Goal: Information Seeking & Learning: Learn about a topic

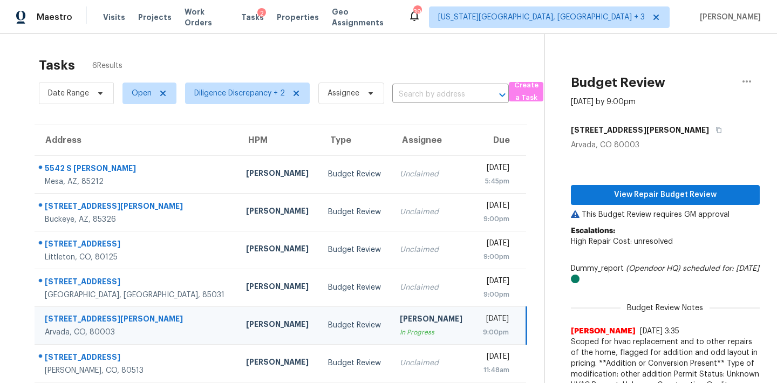
click at [400, 316] on div "[PERSON_NAME]" at bounding box center [432, 319] width 64 height 13
click at [646, 187] on button "View Repair Budget Review" at bounding box center [665, 195] width 189 height 20
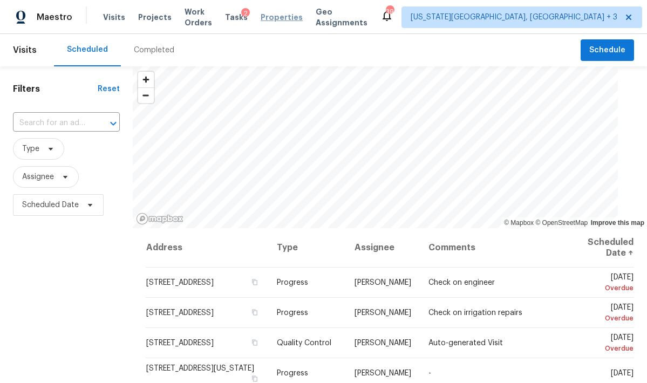
click at [293, 21] on span "Properties" at bounding box center [282, 17] width 42 height 11
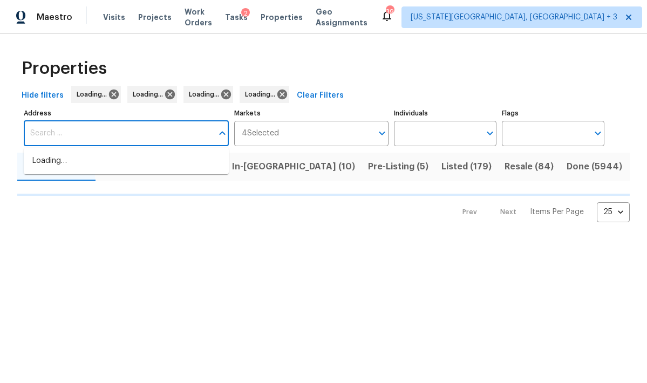
click at [69, 140] on input "Address" at bounding box center [118, 133] width 189 height 25
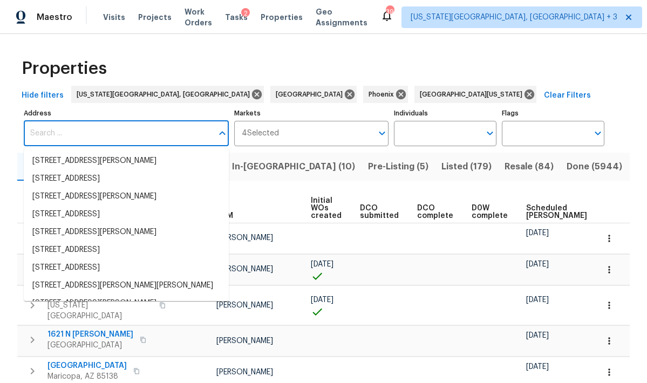
click at [69, 140] on input "Address" at bounding box center [118, 133] width 189 height 25
paste input "[STREET_ADDRESS]"
type input "[STREET_ADDRESS]"
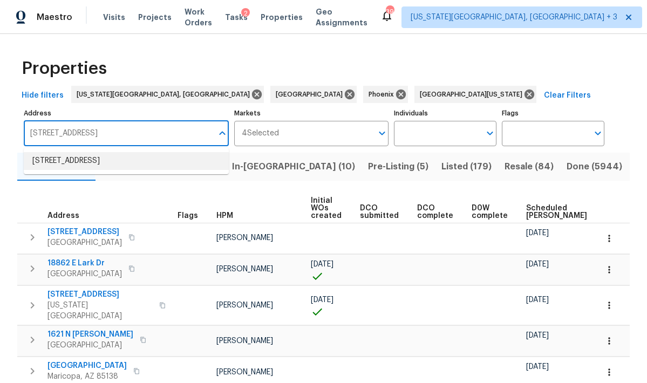
click at [78, 160] on li "12713 Leyden St Unit E Thornton CO 80602" at bounding box center [126, 161] width 205 height 18
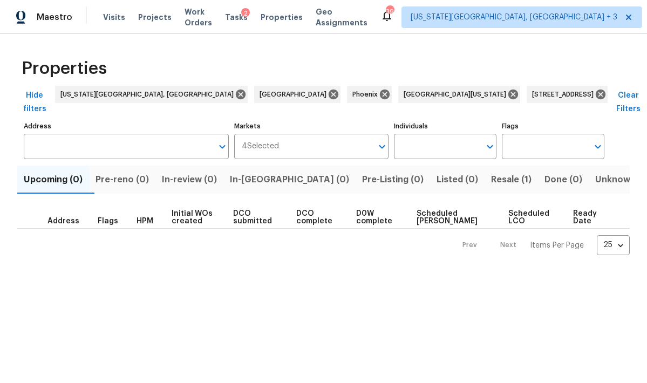
type input "12713 Leyden St Unit E Thornton CO 80602"
click at [492, 172] on span "Resale (1)" at bounding box center [511, 179] width 40 height 15
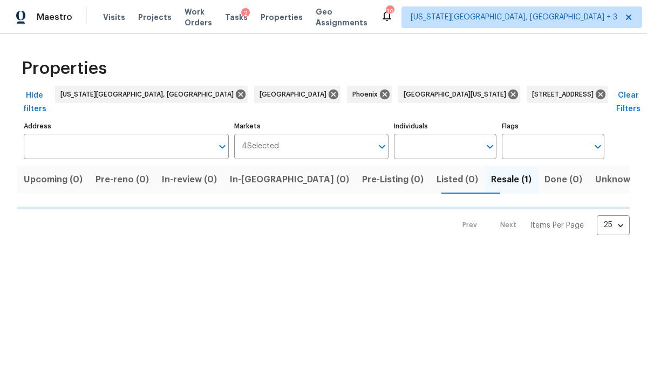
type input "12713 Leyden St Unit E Thornton CO 80602"
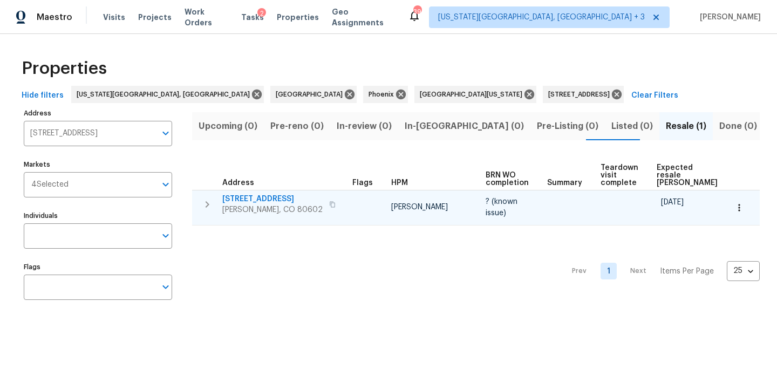
click at [280, 201] on span "[STREET_ADDRESS]" at bounding box center [272, 199] width 100 height 11
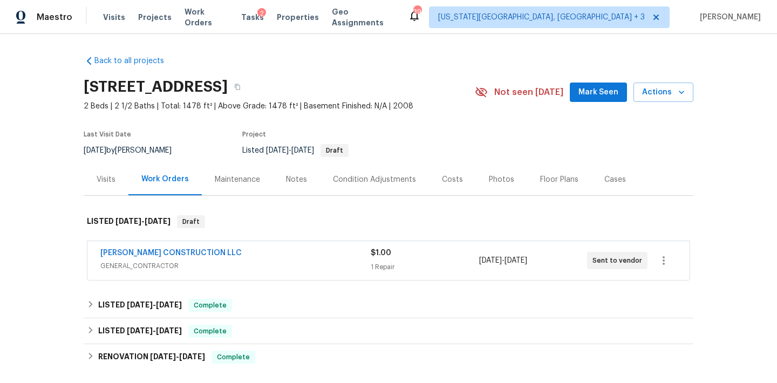
scroll to position [54, 0]
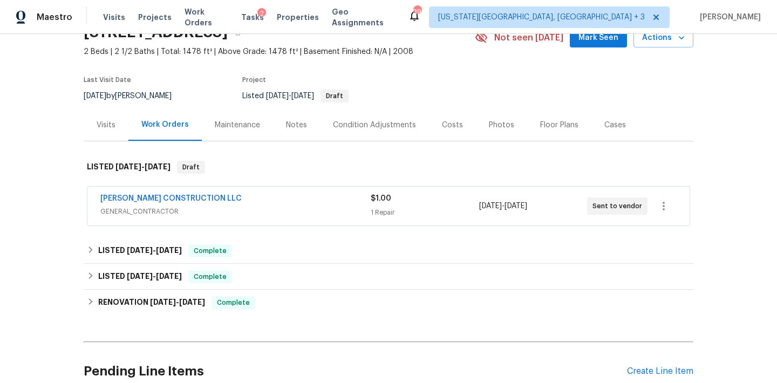
click at [506, 126] on div "Photos" at bounding box center [501, 125] width 25 height 11
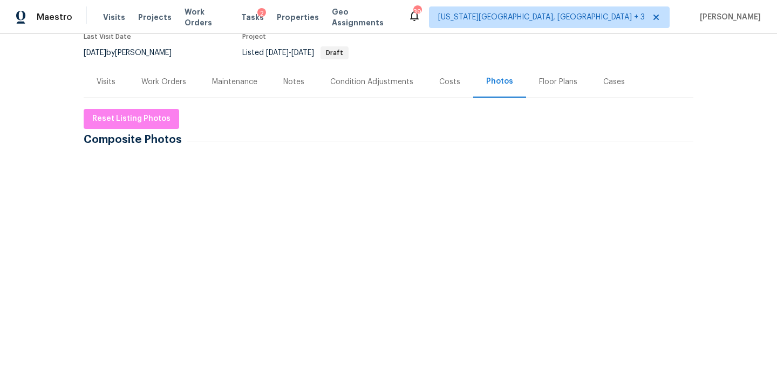
scroll to position [97, 0]
click at [114, 208] on img at bounding box center [113, 186] width 54 height 54
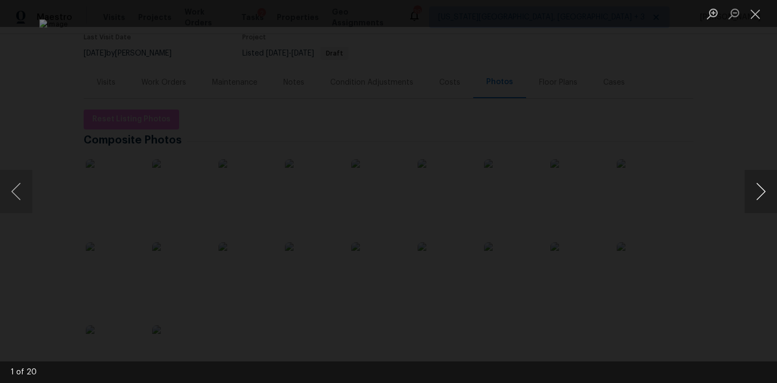
click at [761, 197] on button "Next image" at bounding box center [761, 191] width 32 height 43
click at [763, 199] on button "Next image" at bounding box center [761, 191] width 32 height 43
click at [765, 199] on button "Next image" at bounding box center [761, 191] width 32 height 43
click at [765, 198] on button "Next image" at bounding box center [761, 191] width 32 height 43
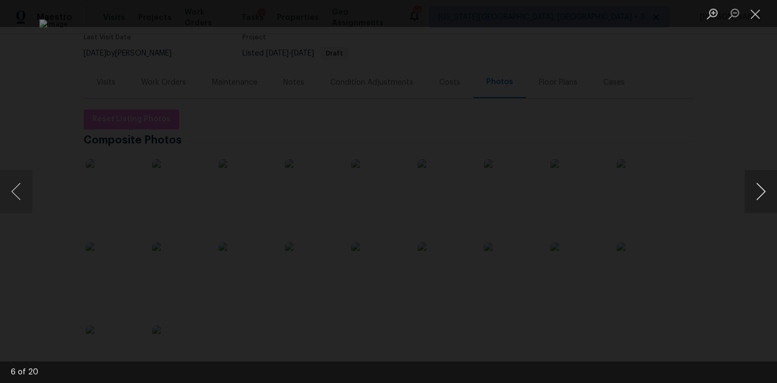
click at [765, 198] on button "Next image" at bounding box center [761, 191] width 32 height 43
click at [766, 198] on button "Next image" at bounding box center [761, 191] width 32 height 43
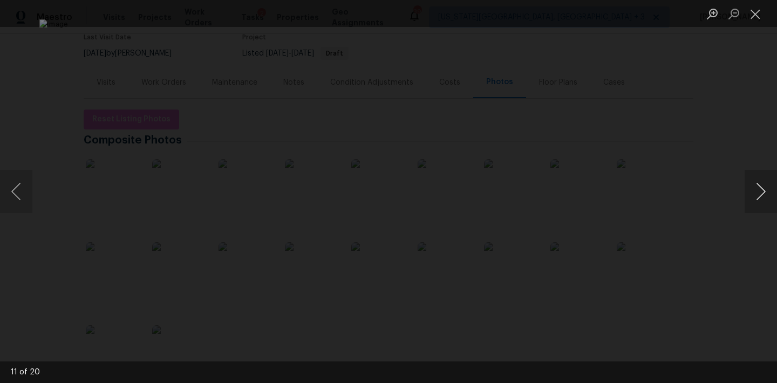
click at [766, 198] on button "Next image" at bounding box center [761, 191] width 32 height 43
click at [766, 199] on button "Next image" at bounding box center [761, 191] width 32 height 43
click at [743, 215] on div "Lightbox" at bounding box center [388, 191] width 777 height 383
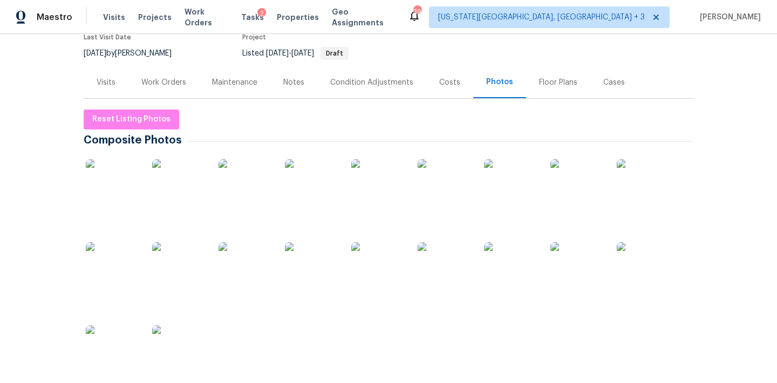
click at [560, 79] on div "Floor Plans" at bounding box center [558, 82] width 38 height 11
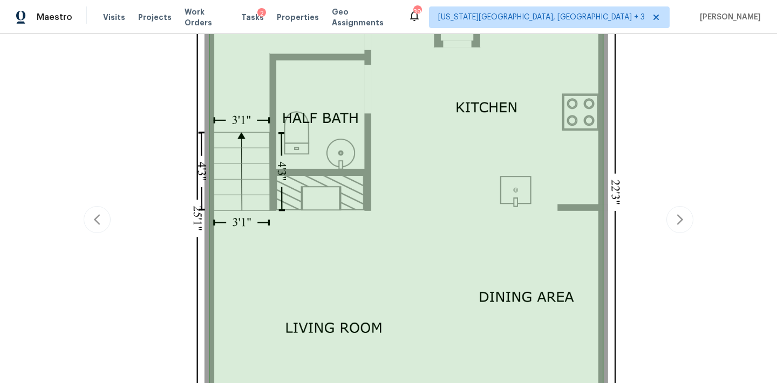
scroll to position [286, 0]
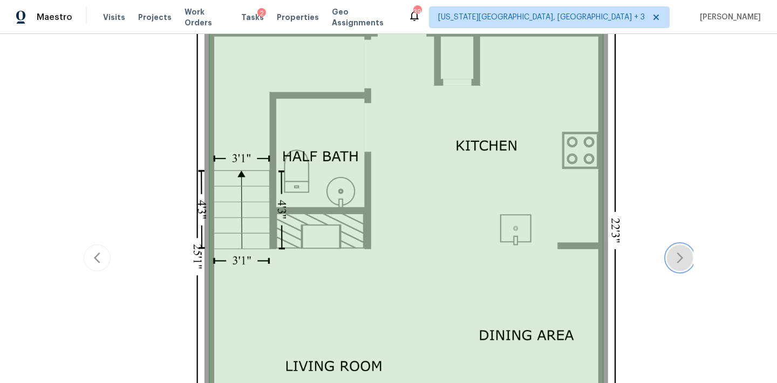
click at [680, 262] on icon "button" at bounding box center [679, 257] width 13 height 13
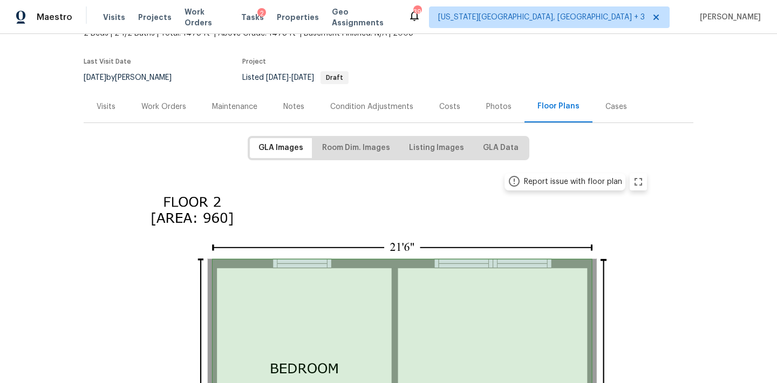
scroll to position [51, 0]
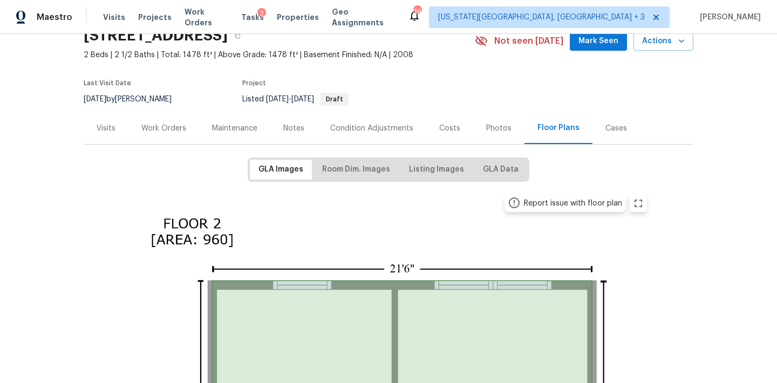
click at [487, 125] on div "Photos" at bounding box center [498, 128] width 25 height 11
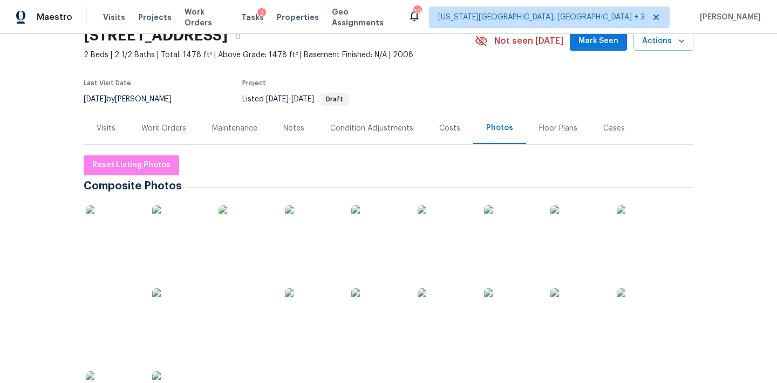
click at [433, 232] on img at bounding box center [445, 232] width 54 height 54
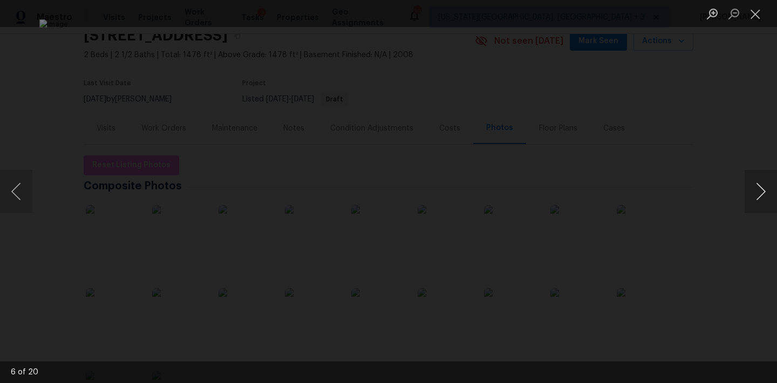
click at [755, 189] on button "Next image" at bounding box center [761, 191] width 32 height 43
click at [756, 190] on button "Next image" at bounding box center [761, 191] width 32 height 43
click at [757, 190] on button "Next image" at bounding box center [761, 191] width 32 height 43
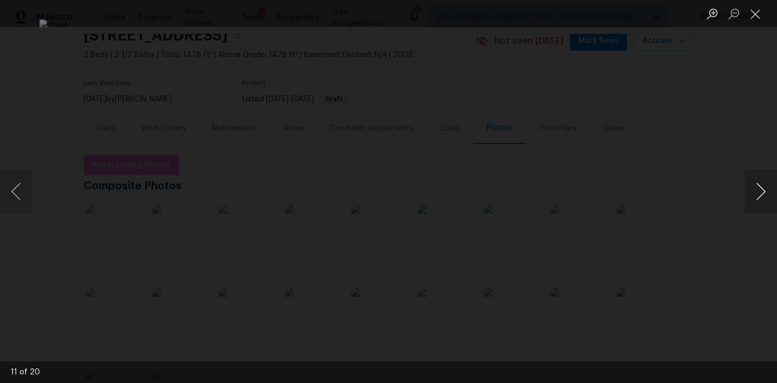
click at [757, 190] on button "Next image" at bounding box center [761, 191] width 32 height 43
click at [708, 164] on div "Lightbox" at bounding box center [388, 191] width 777 height 383
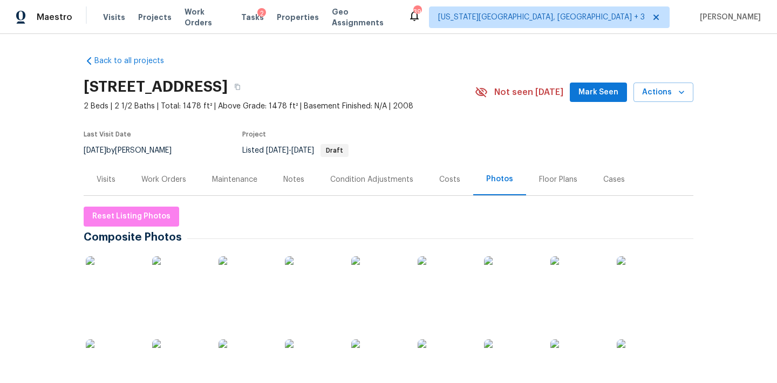
click at [164, 180] on div "Work Orders" at bounding box center [163, 179] width 45 height 11
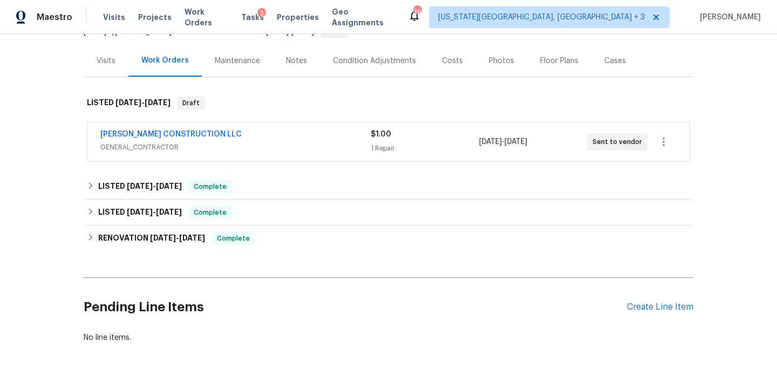
scroll to position [135, 0]
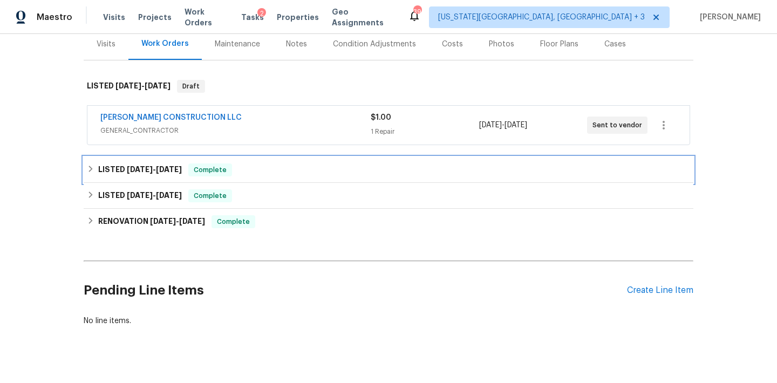
click at [95, 168] on div "LISTED [DATE] - [DATE] Complete" at bounding box center [388, 169] width 603 height 13
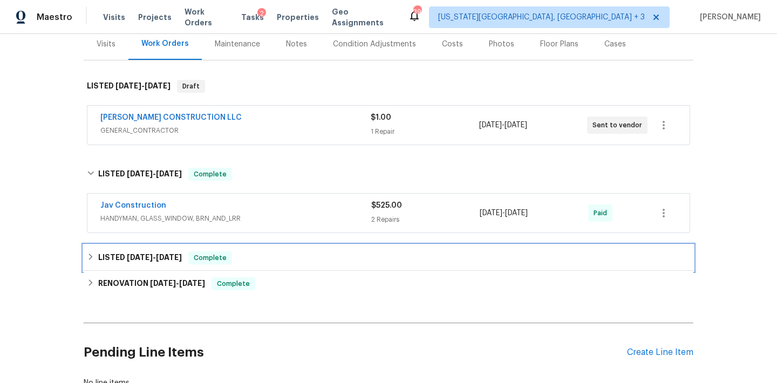
click at [87, 254] on icon at bounding box center [91, 257] width 8 height 8
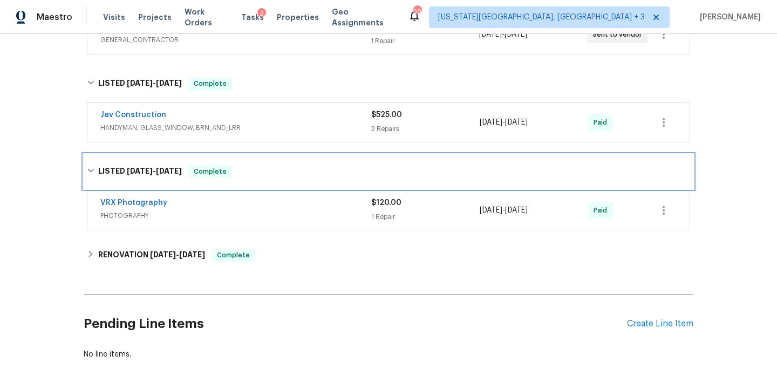
scroll to position [248, 0]
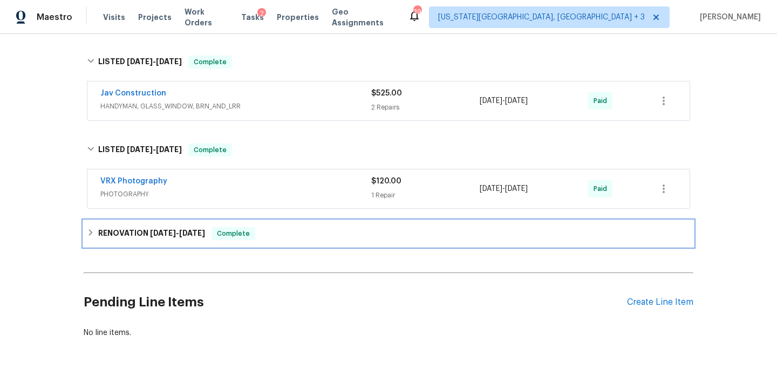
click at [85, 230] on div "RENOVATION [DATE] - [DATE] Complete" at bounding box center [389, 234] width 610 height 26
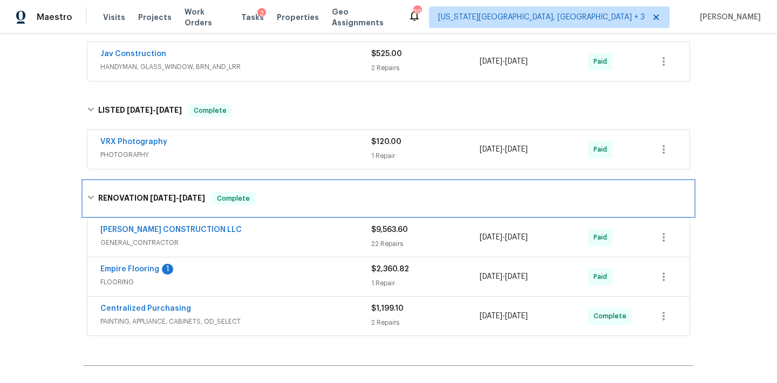
scroll to position [294, 0]
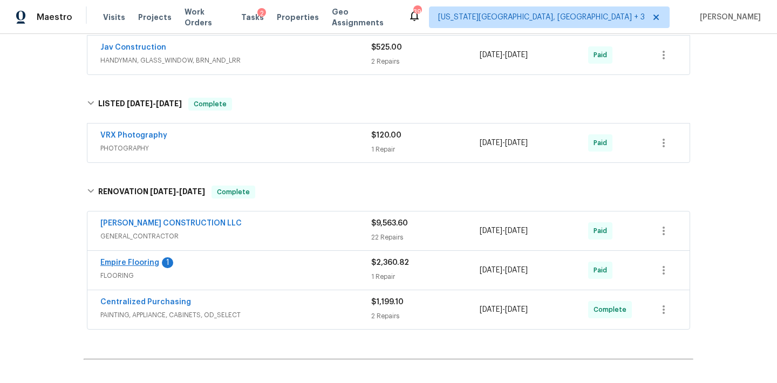
click at [156, 265] on link "Empire Flooring" at bounding box center [129, 263] width 59 height 8
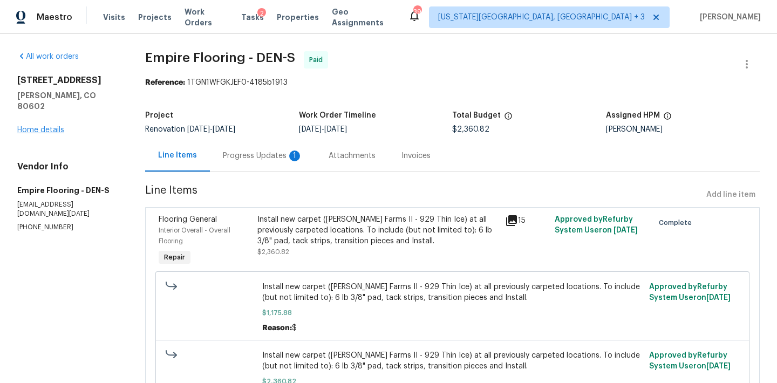
click at [53, 126] on link "Home details" at bounding box center [40, 130] width 47 height 8
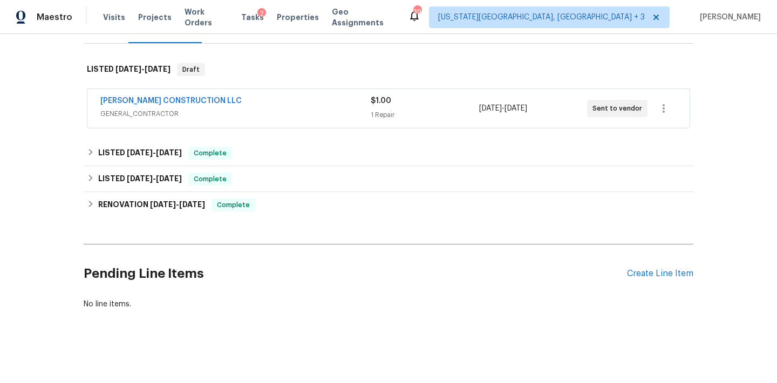
scroll to position [152, 0]
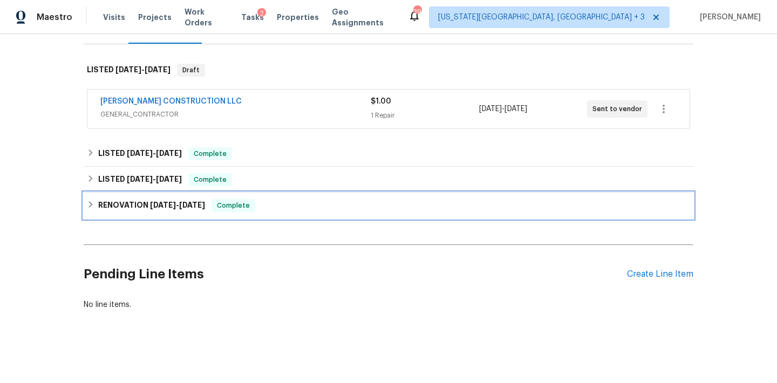
click at [94, 206] on icon at bounding box center [91, 205] width 8 height 8
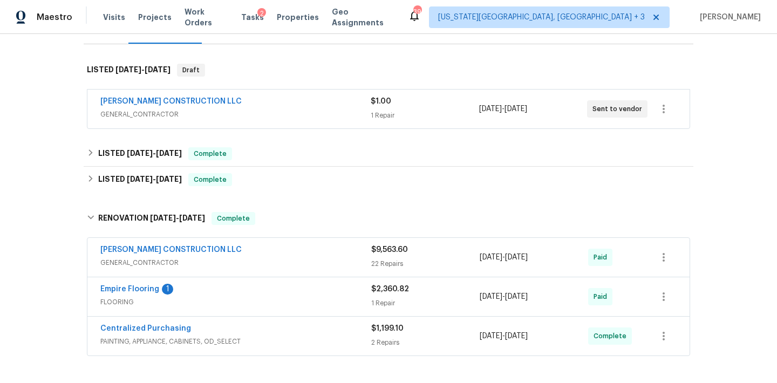
click at [321, 253] on div "[PERSON_NAME] CONSTRUCTION LLC" at bounding box center [235, 250] width 271 height 13
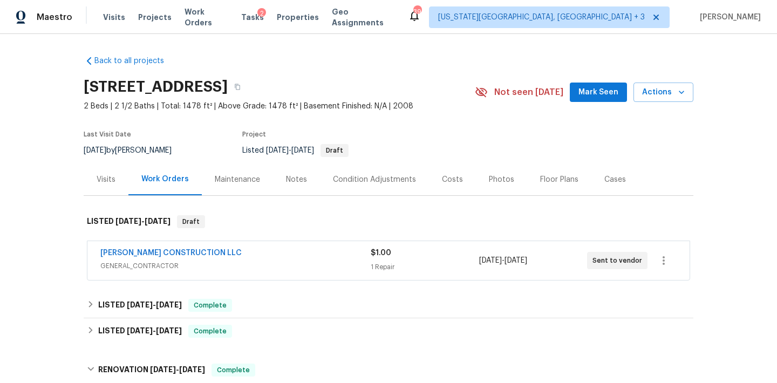
scroll to position [0, 0]
click at [240, 87] on icon "button" at bounding box center [237, 87] width 5 height 6
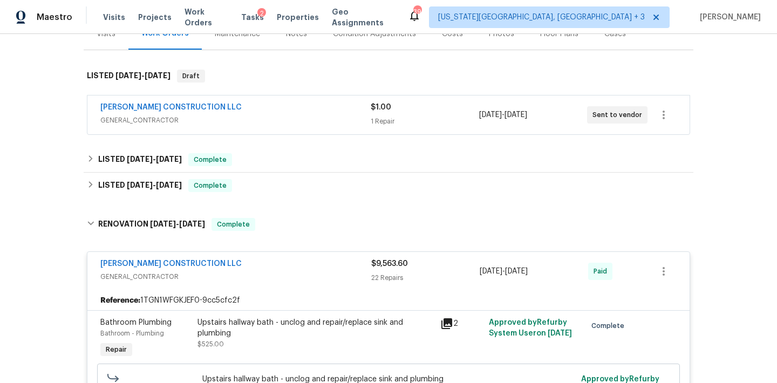
scroll to position [165, 0]
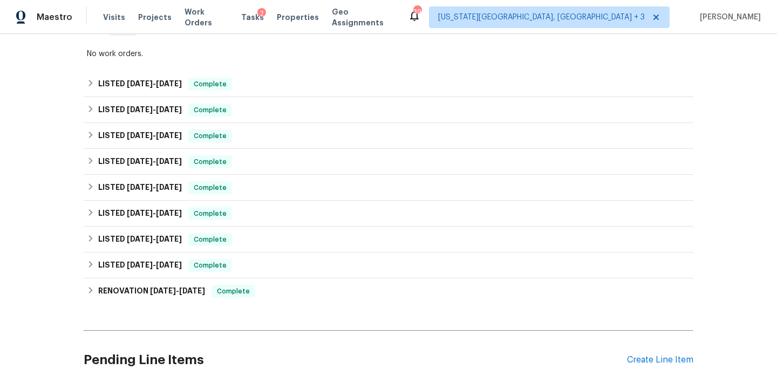
scroll to position [293, 0]
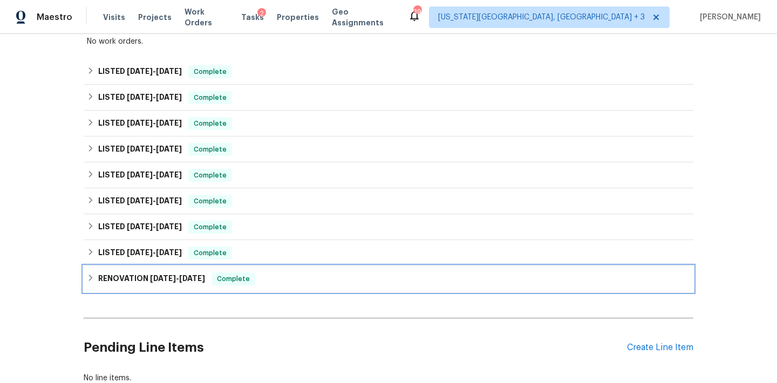
click at [93, 281] on icon at bounding box center [91, 278] width 8 height 8
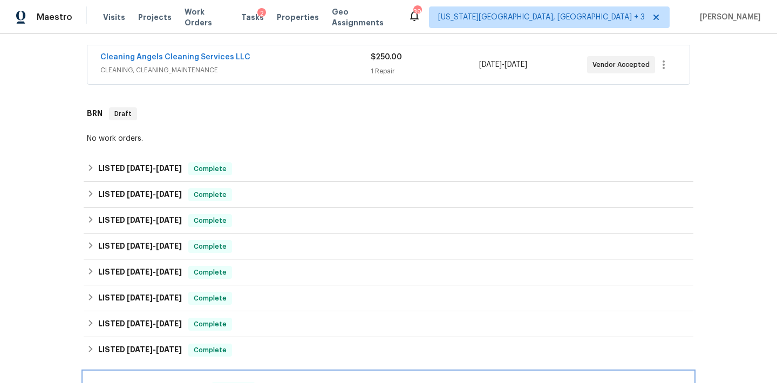
scroll to position [46, 0]
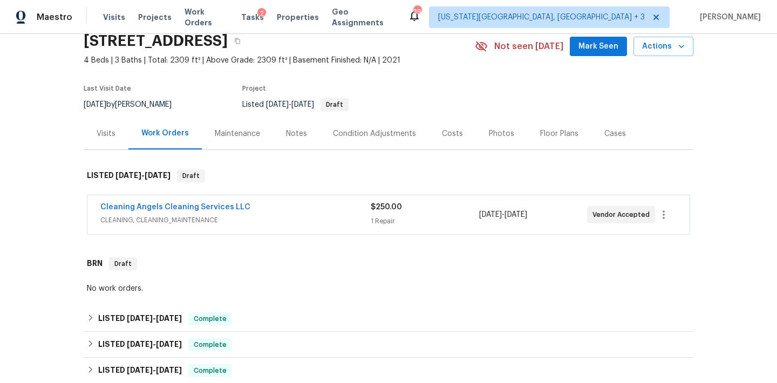
click at [447, 136] on div "Costs" at bounding box center [452, 133] width 21 height 11
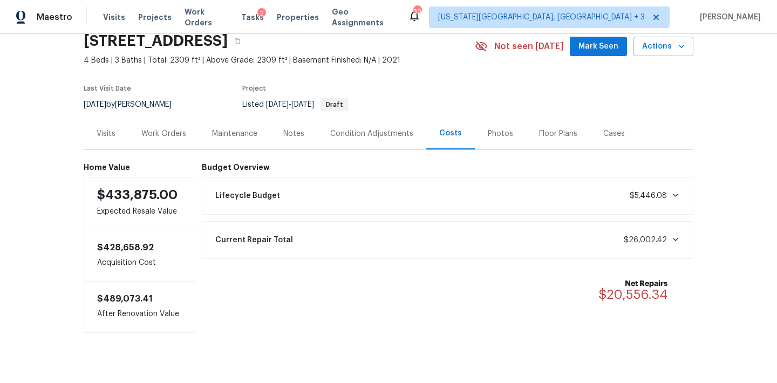
click at [175, 131] on div "Work Orders" at bounding box center [163, 133] width 45 height 11
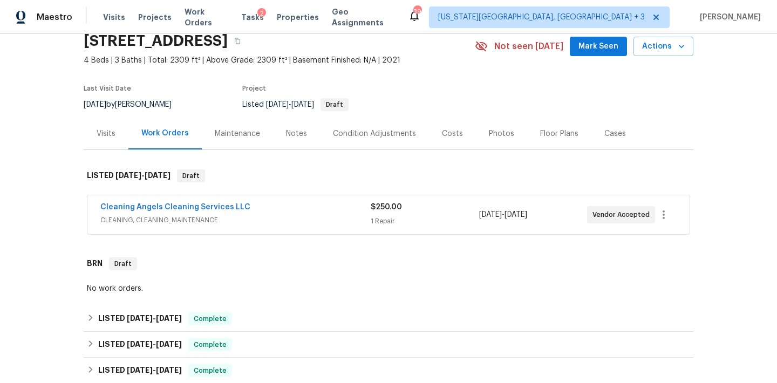
click at [489, 138] on div "Photos" at bounding box center [501, 133] width 25 height 11
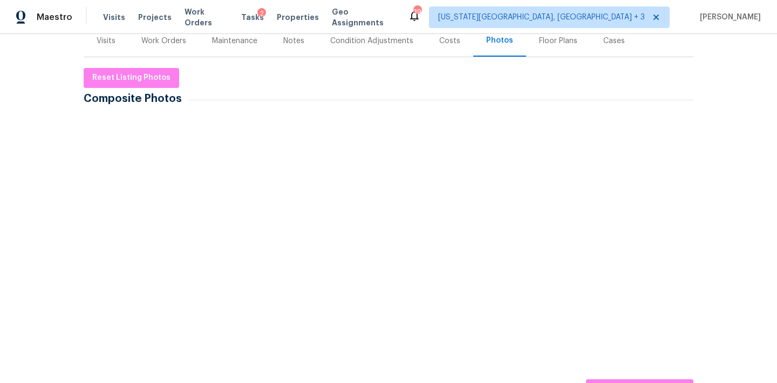
scroll to position [153, 0]
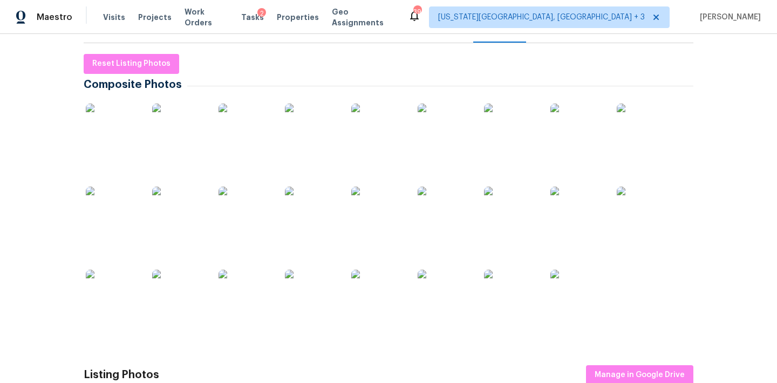
click at [114, 138] on img at bounding box center [113, 131] width 54 height 54
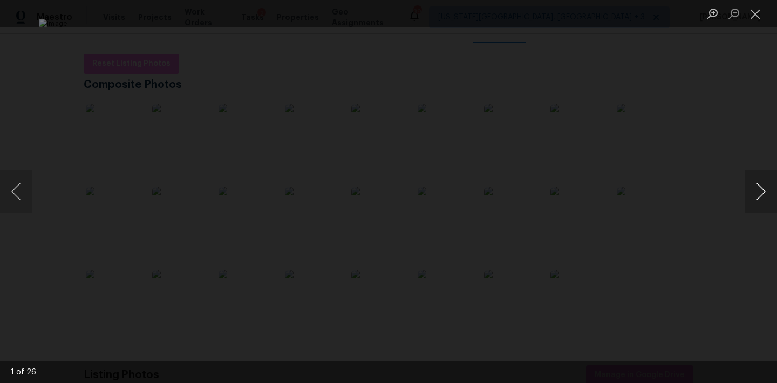
click at [749, 196] on button "Next image" at bounding box center [761, 191] width 32 height 43
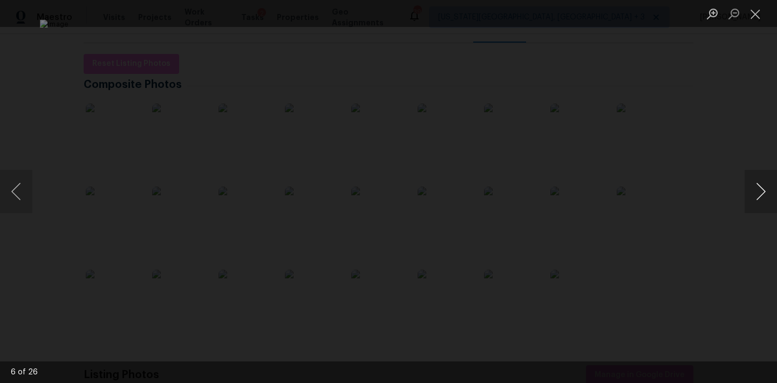
click at [749, 196] on button "Next image" at bounding box center [761, 191] width 32 height 43
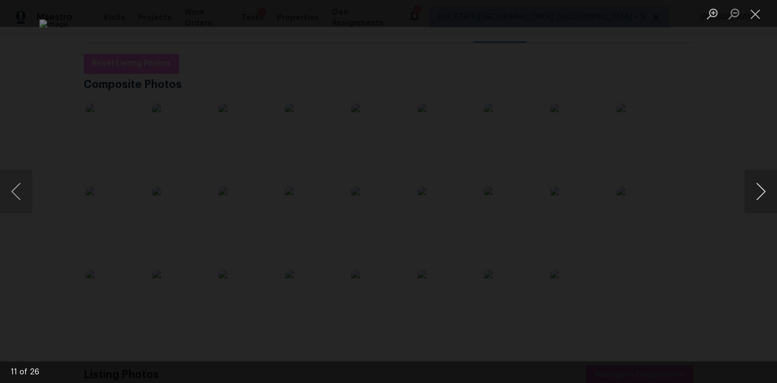
click at [749, 196] on button "Next image" at bounding box center [761, 191] width 32 height 43
click at [17, 199] on button "Previous image" at bounding box center [16, 191] width 32 height 43
click at [753, 199] on button "Next image" at bounding box center [761, 191] width 32 height 43
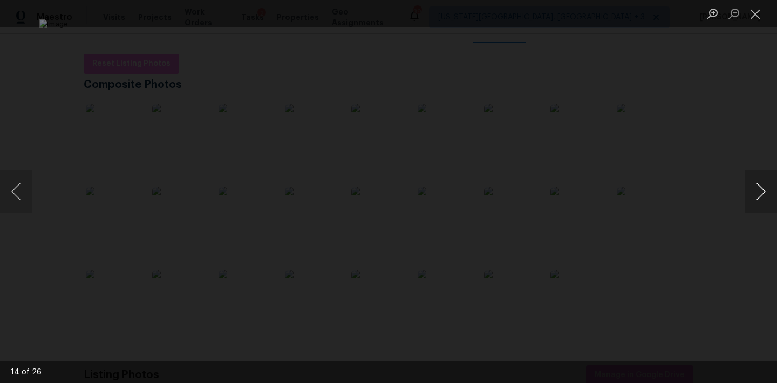
click at [753, 200] on button "Next image" at bounding box center [761, 191] width 32 height 43
click at [754, 202] on button "Next image" at bounding box center [761, 191] width 32 height 43
click at [755, 202] on button "Next image" at bounding box center [761, 191] width 32 height 43
click at [758, 205] on button "Next image" at bounding box center [761, 191] width 32 height 43
click at [758, 206] on button "Next image" at bounding box center [761, 191] width 32 height 43
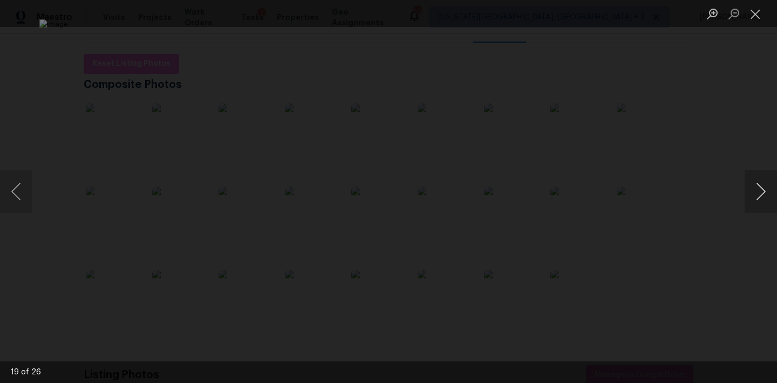
click at [758, 206] on button "Next image" at bounding box center [761, 191] width 32 height 43
click at [759, 207] on button "Next image" at bounding box center [761, 191] width 32 height 43
click at [760, 208] on button "Next image" at bounding box center [761, 191] width 32 height 43
click at [760, 209] on button "Next image" at bounding box center [761, 191] width 32 height 43
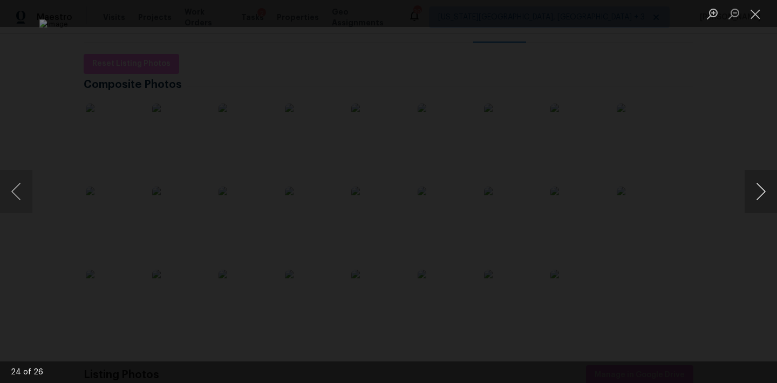
click at [761, 209] on button "Next image" at bounding box center [761, 191] width 32 height 43
click at [763, 212] on button "Next image" at bounding box center [761, 191] width 32 height 43
click at [760, 208] on button "Next image" at bounding box center [761, 191] width 32 height 43
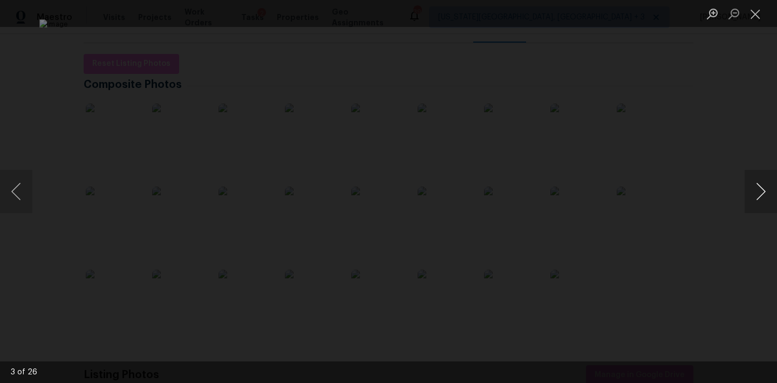
click at [760, 208] on button "Next image" at bounding box center [761, 191] width 32 height 43
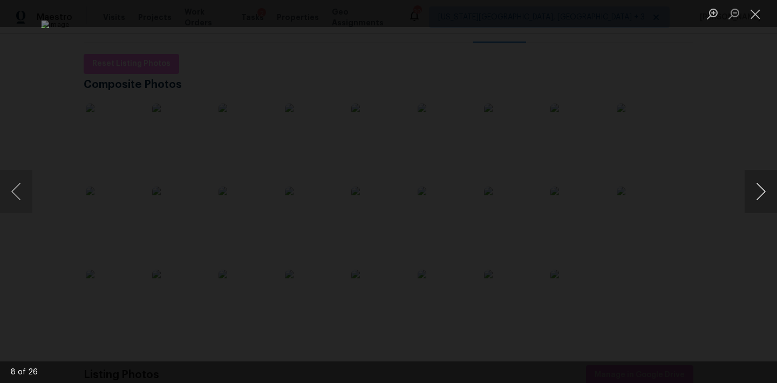
click at [760, 207] on button "Next image" at bounding box center [761, 191] width 32 height 43
click at [735, 141] on div "Lightbox" at bounding box center [388, 191] width 777 height 383
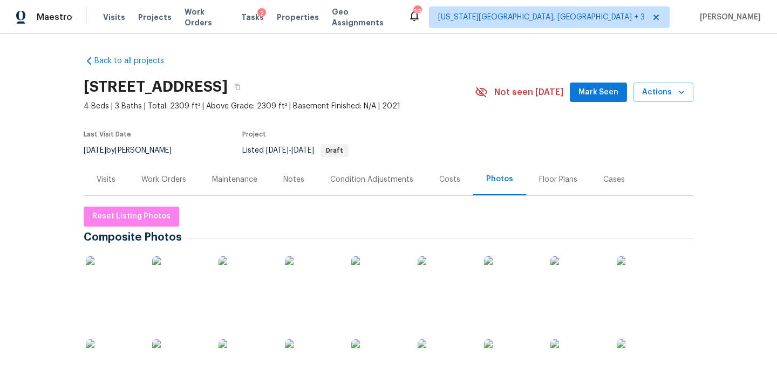
scroll to position [0, 0]
click at [241, 84] on icon "button" at bounding box center [237, 87] width 6 height 6
